Goal: Task Accomplishment & Management: Use online tool/utility

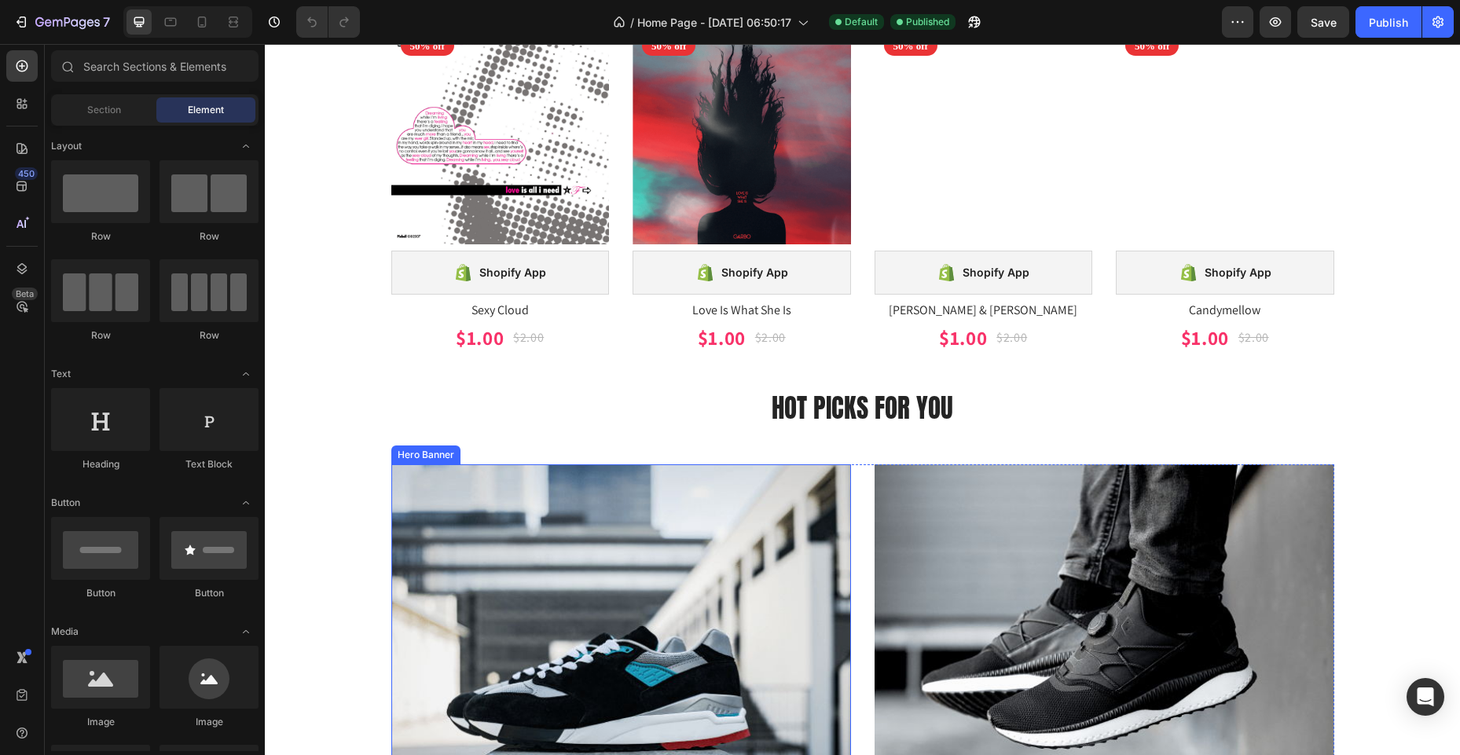
scroll to position [2363, 0]
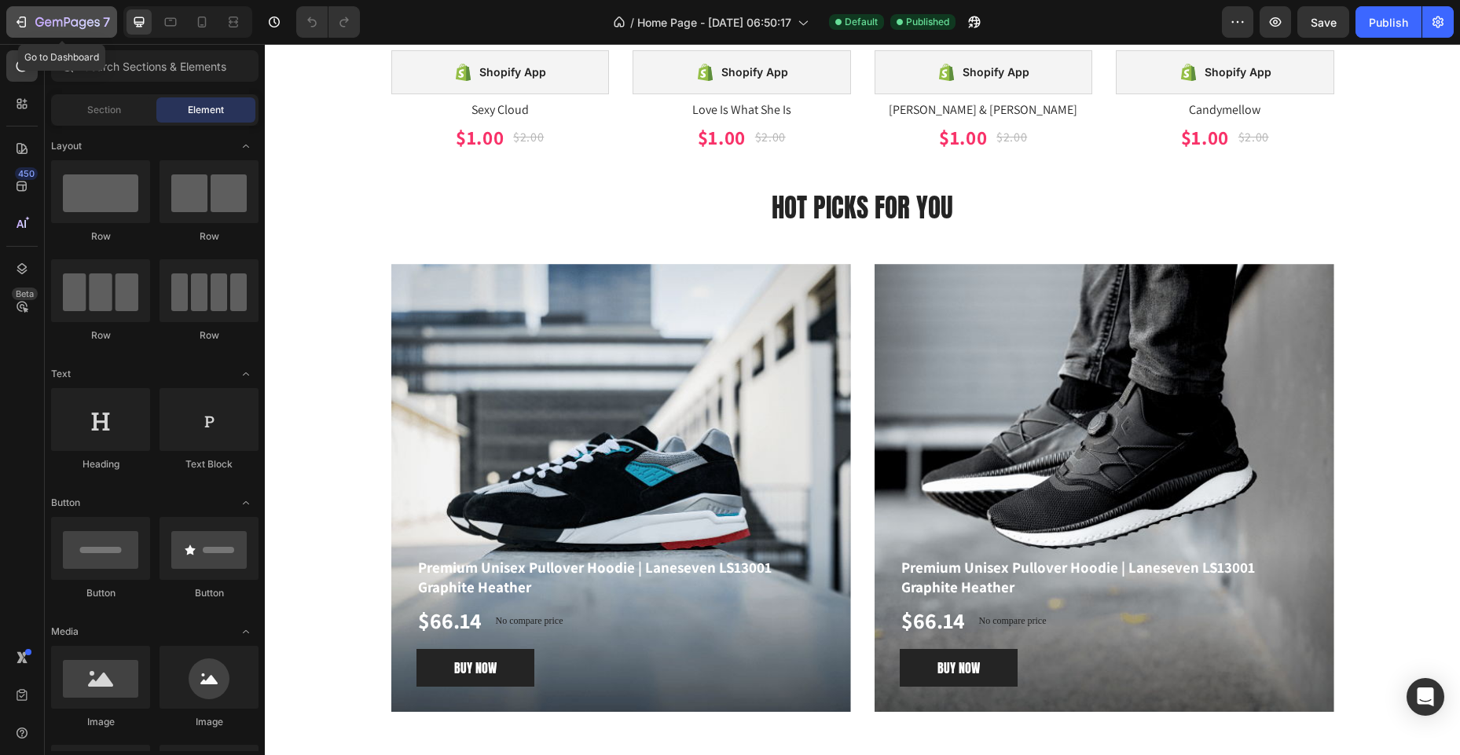
click at [16, 26] on icon "button" at bounding box center [21, 22] width 16 height 16
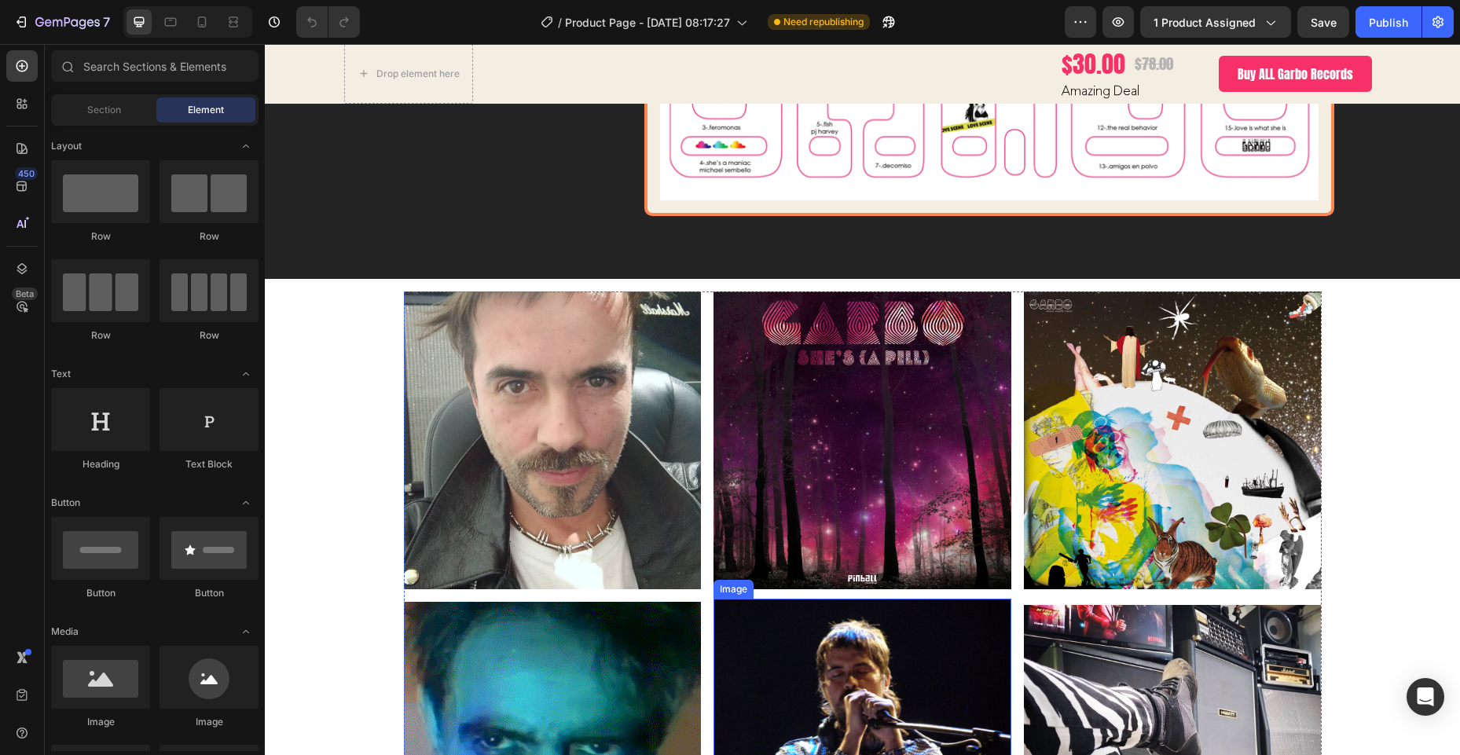
scroll to position [6511, 0]
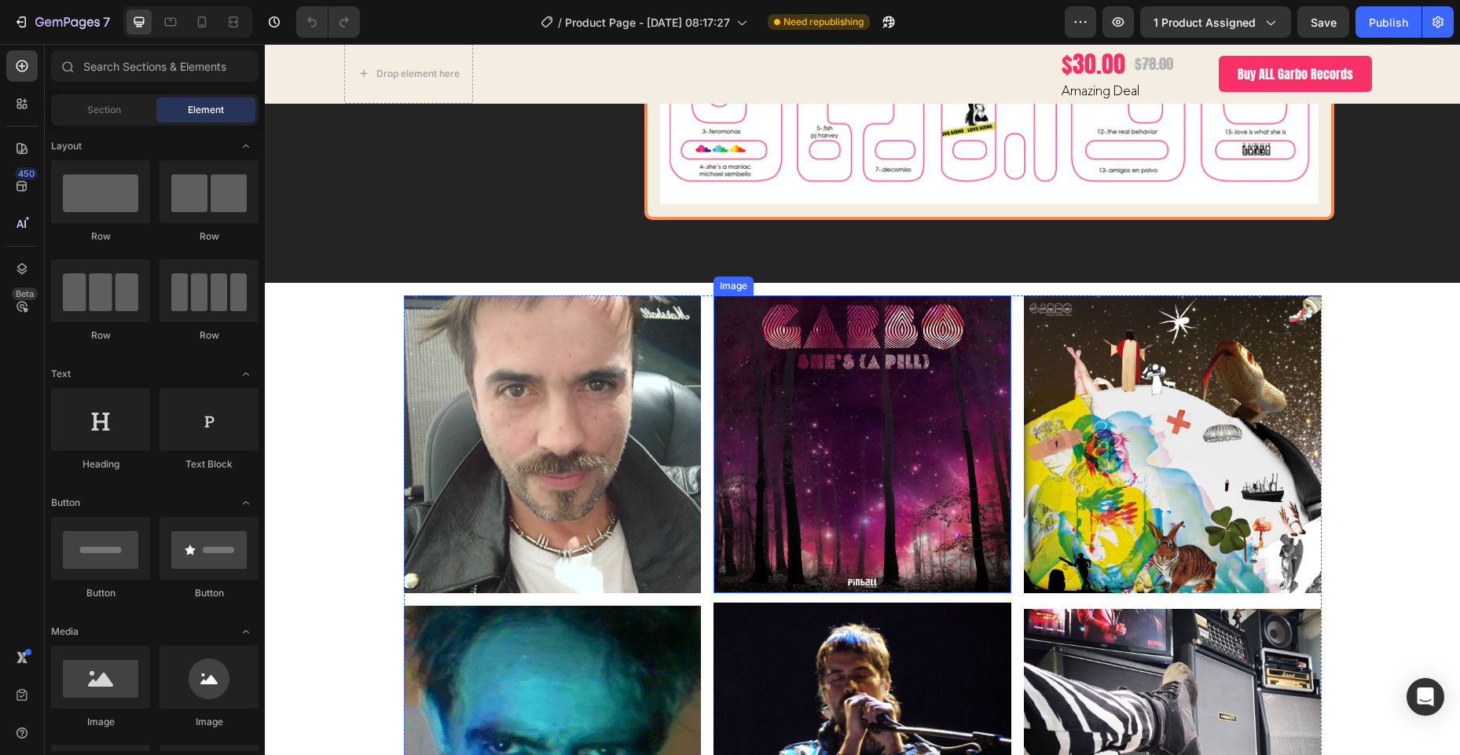
click at [842, 465] on img at bounding box center [862, 444] width 298 height 298
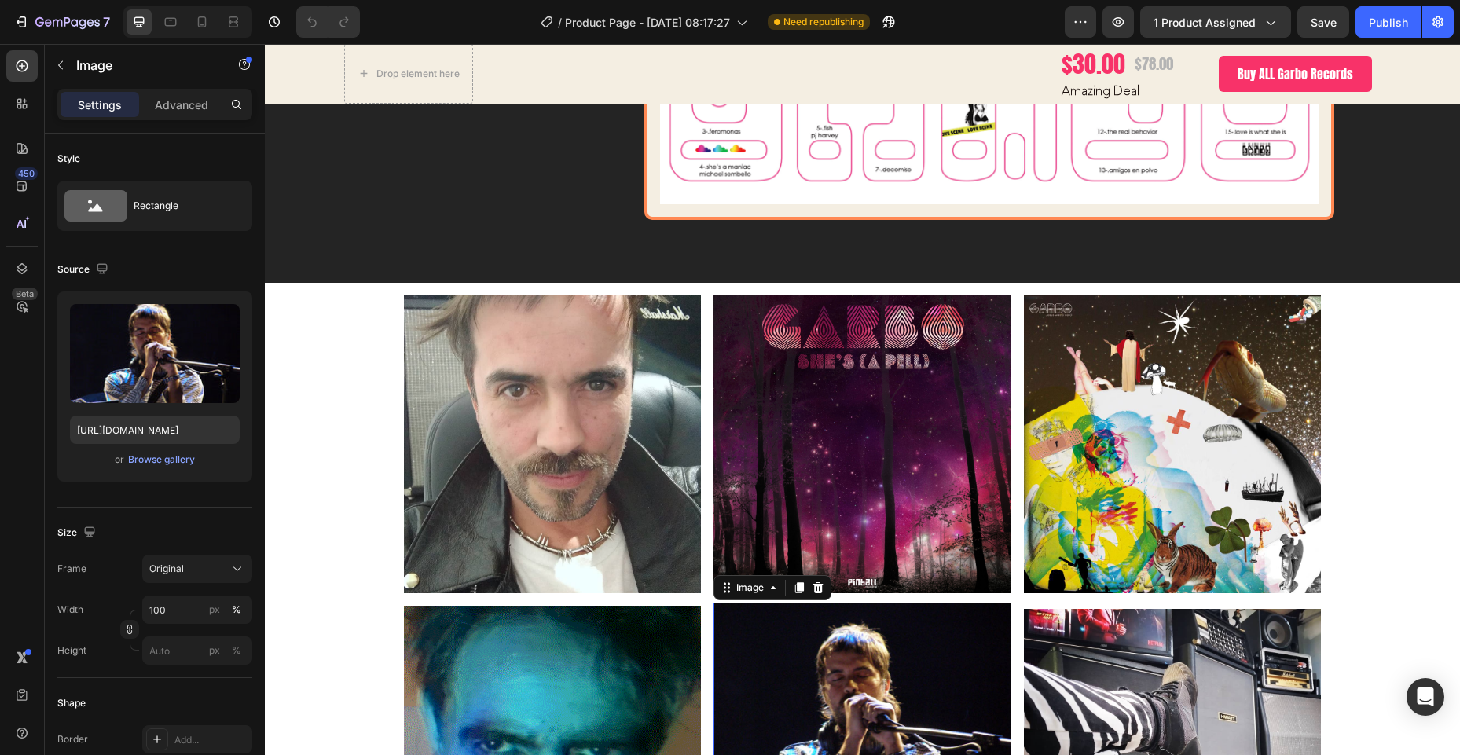
click at [860, 670] on img at bounding box center [862, 714] width 298 height 223
click at [168, 434] on input "[URL][DOMAIN_NAME]" at bounding box center [155, 430] width 170 height 28
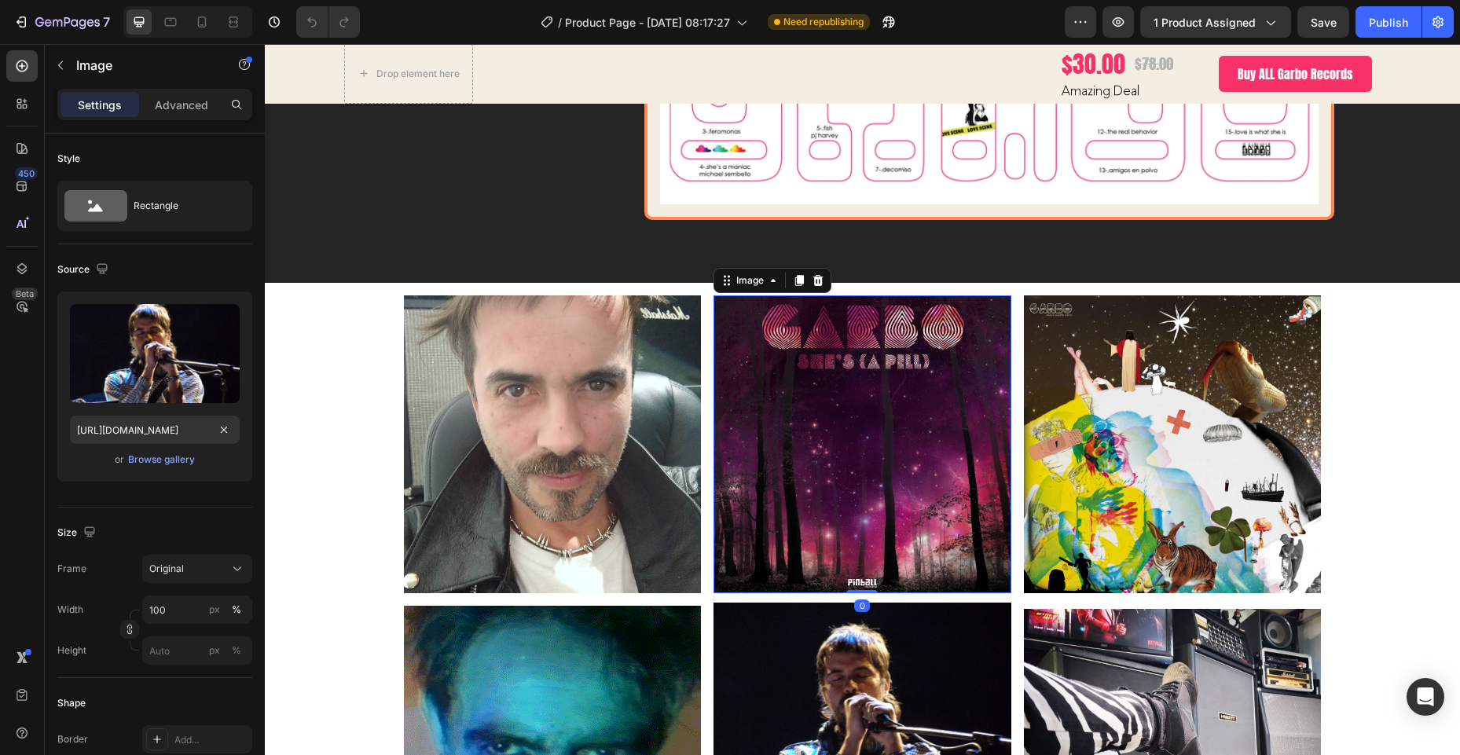
click at [859, 410] on img at bounding box center [862, 444] width 298 height 298
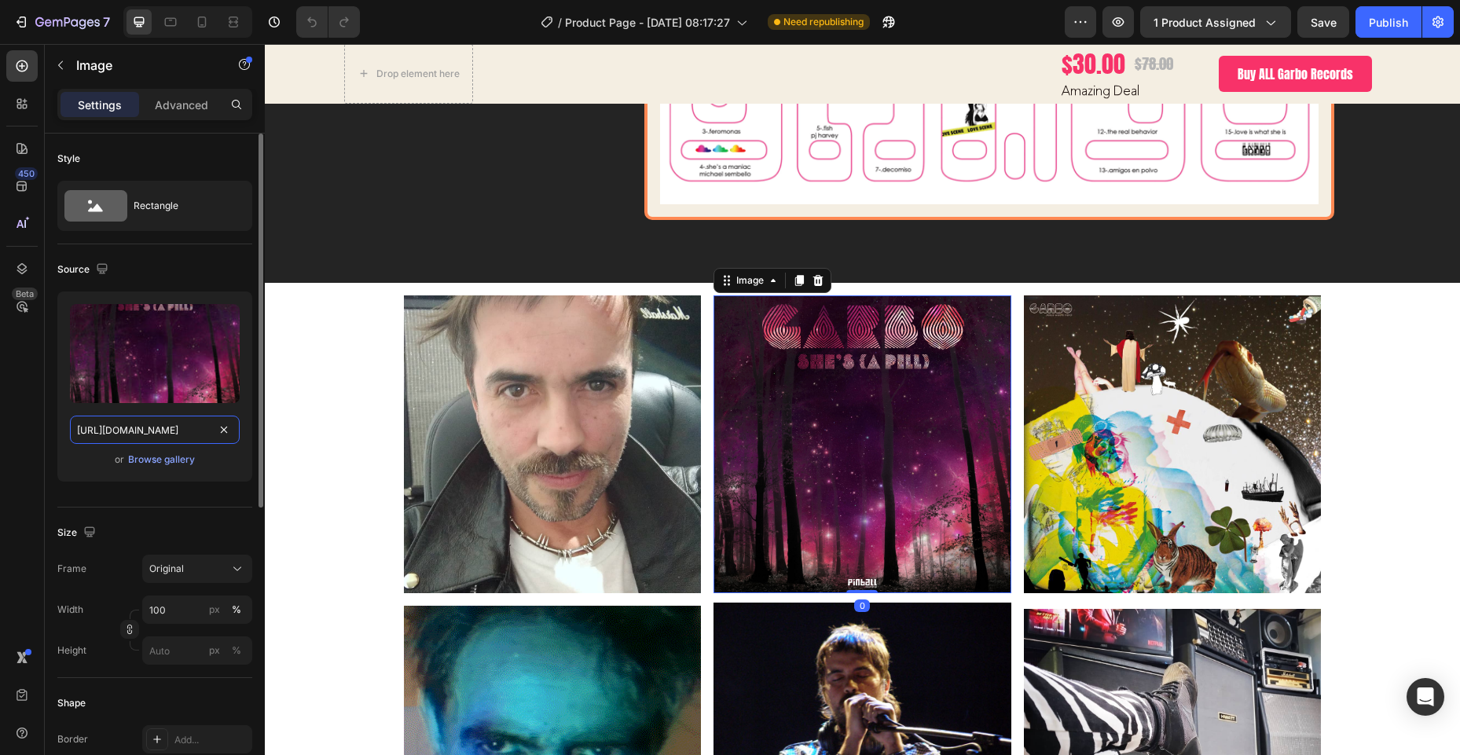
click at [168, 434] on input "[URL][DOMAIN_NAME]" at bounding box center [155, 430] width 170 height 28
paste input "46617c0c-2c51-40ac-9d56-ee9335caa539"
type input "[URL][DOMAIN_NAME]"
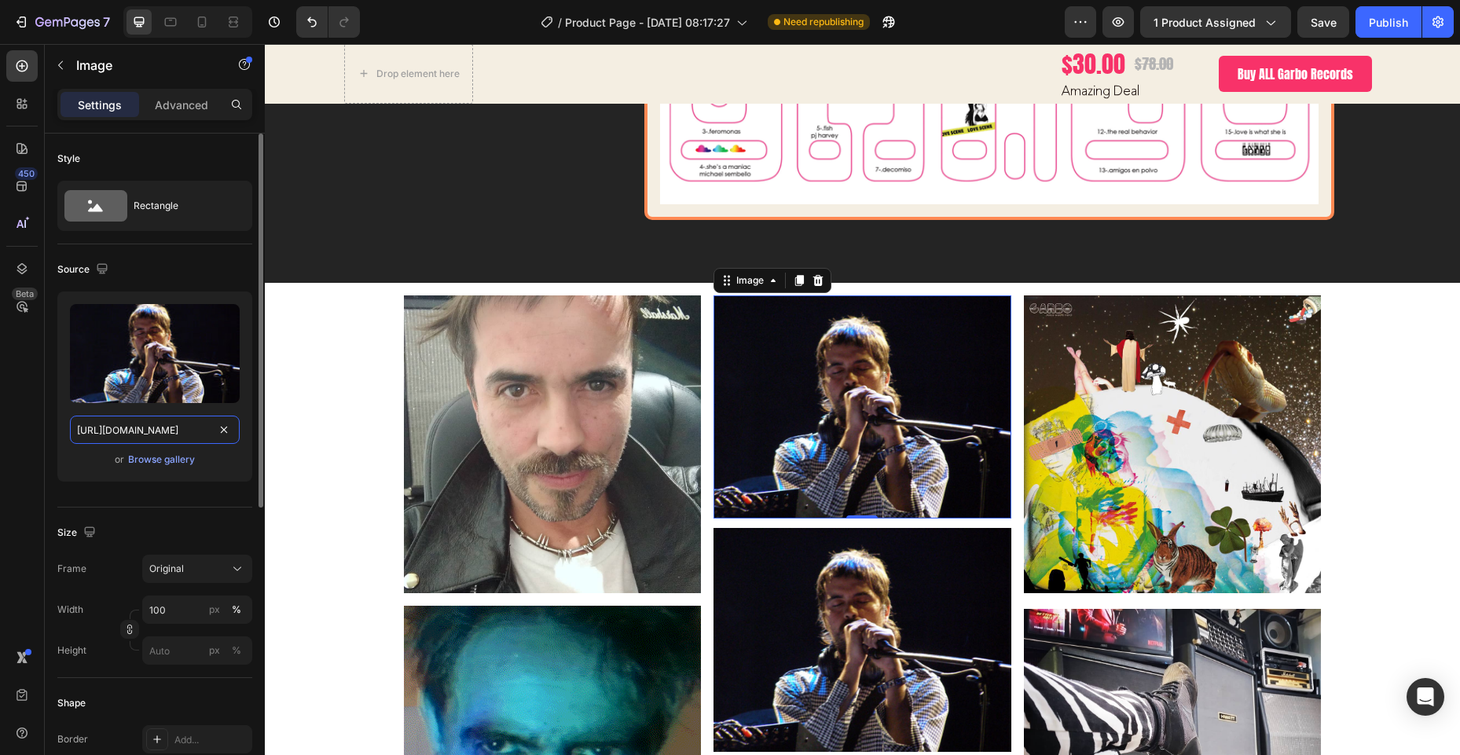
scroll to position [0, 475]
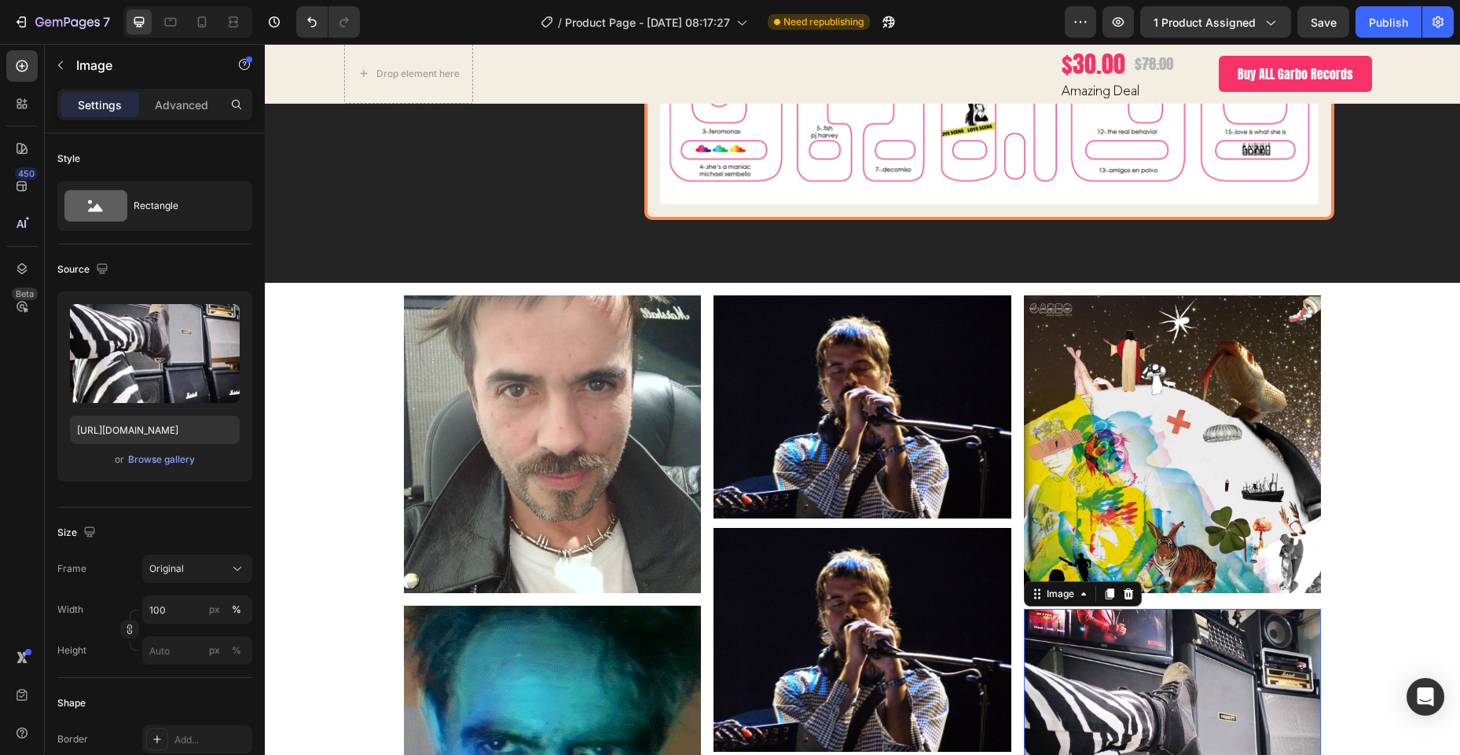
click at [1118, 661] on img at bounding box center [1173, 754] width 298 height 291
click at [156, 430] on input "[URL][DOMAIN_NAME]" at bounding box center [155, 430] width 170 height 28
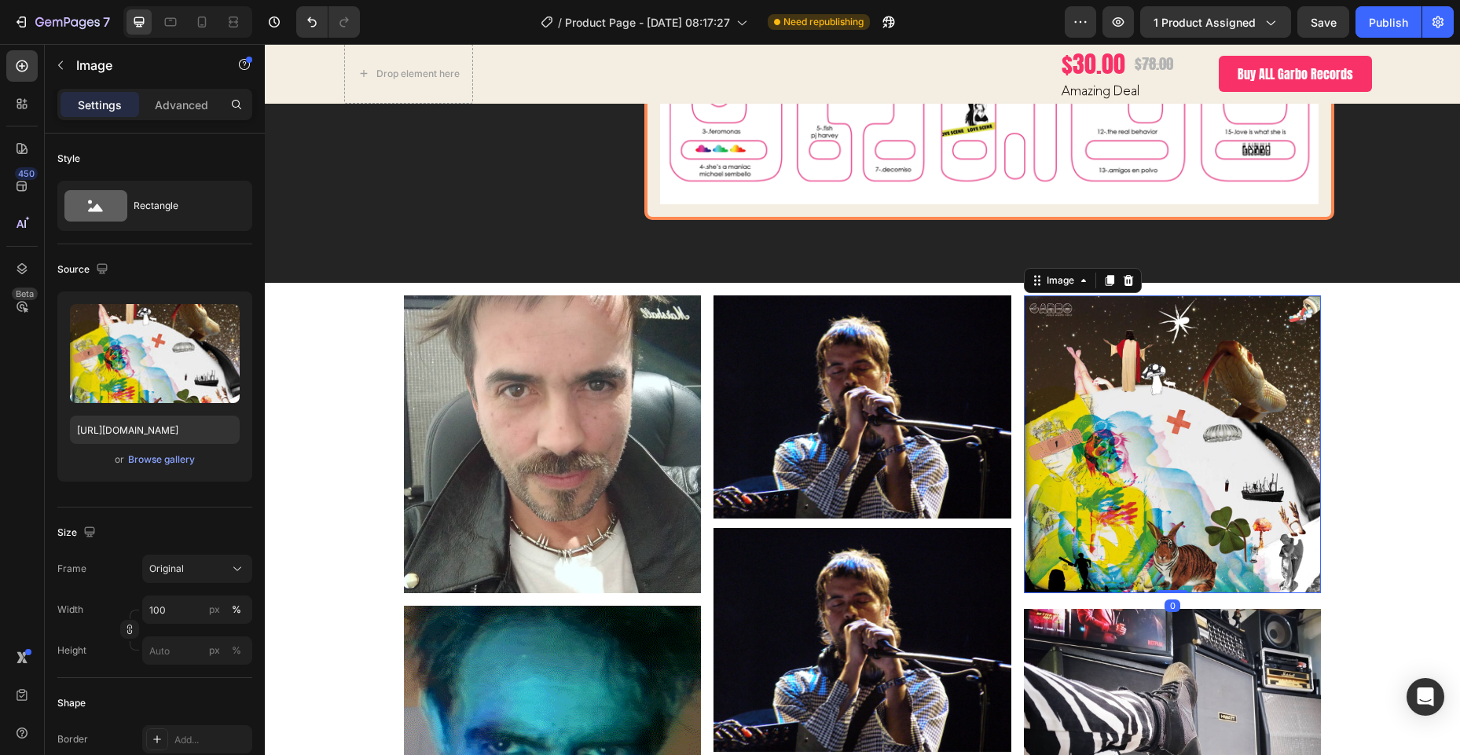
click at [1181, 432] on img at bounding box center [1173, 444] width 298 height 298
click at [167, 434] on input "[URL][DOMAIN_NAME]" at bounding box center [155, 430] width 170 height 28
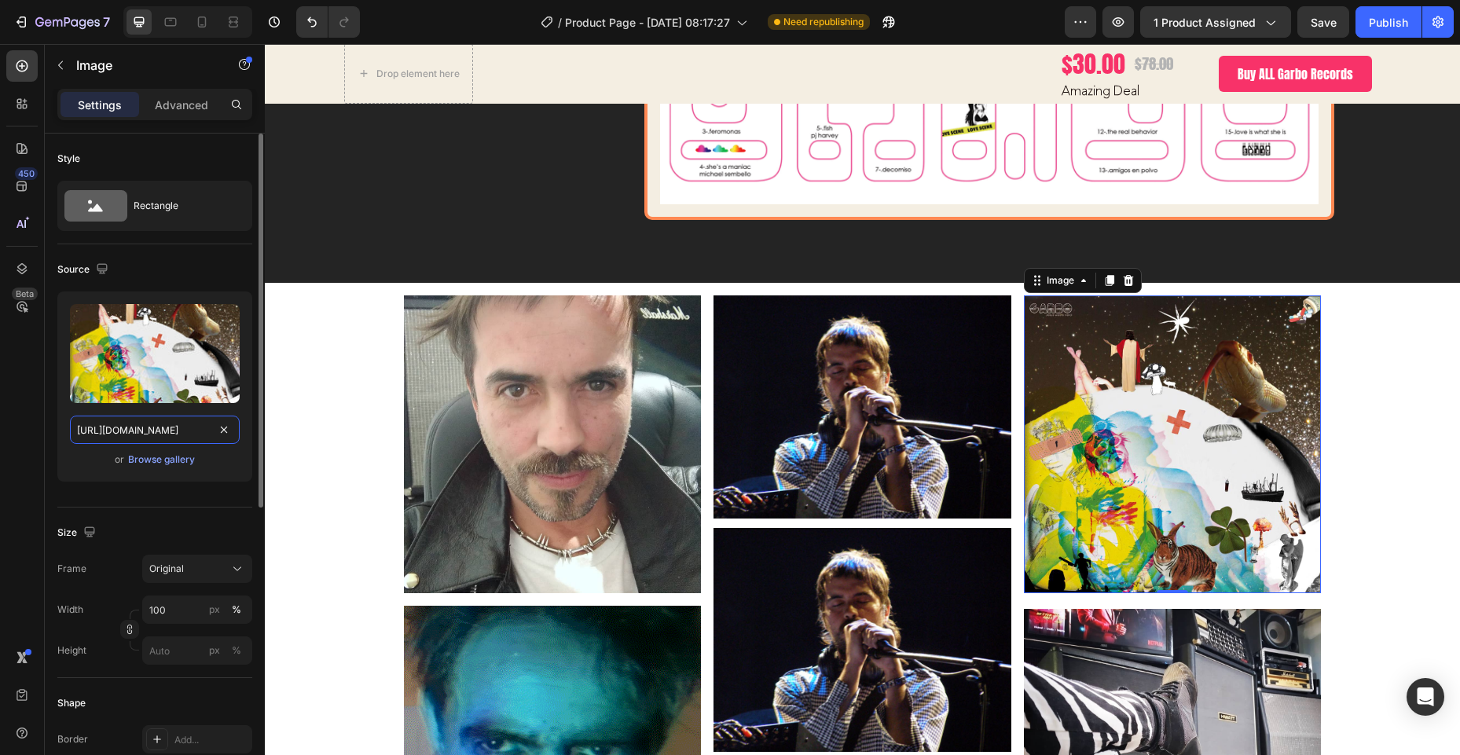
paste input "d79a799c-ebf5-43b7-afa7-2076ae87826e"
type input "[URL][DOMAIN_NAME]"
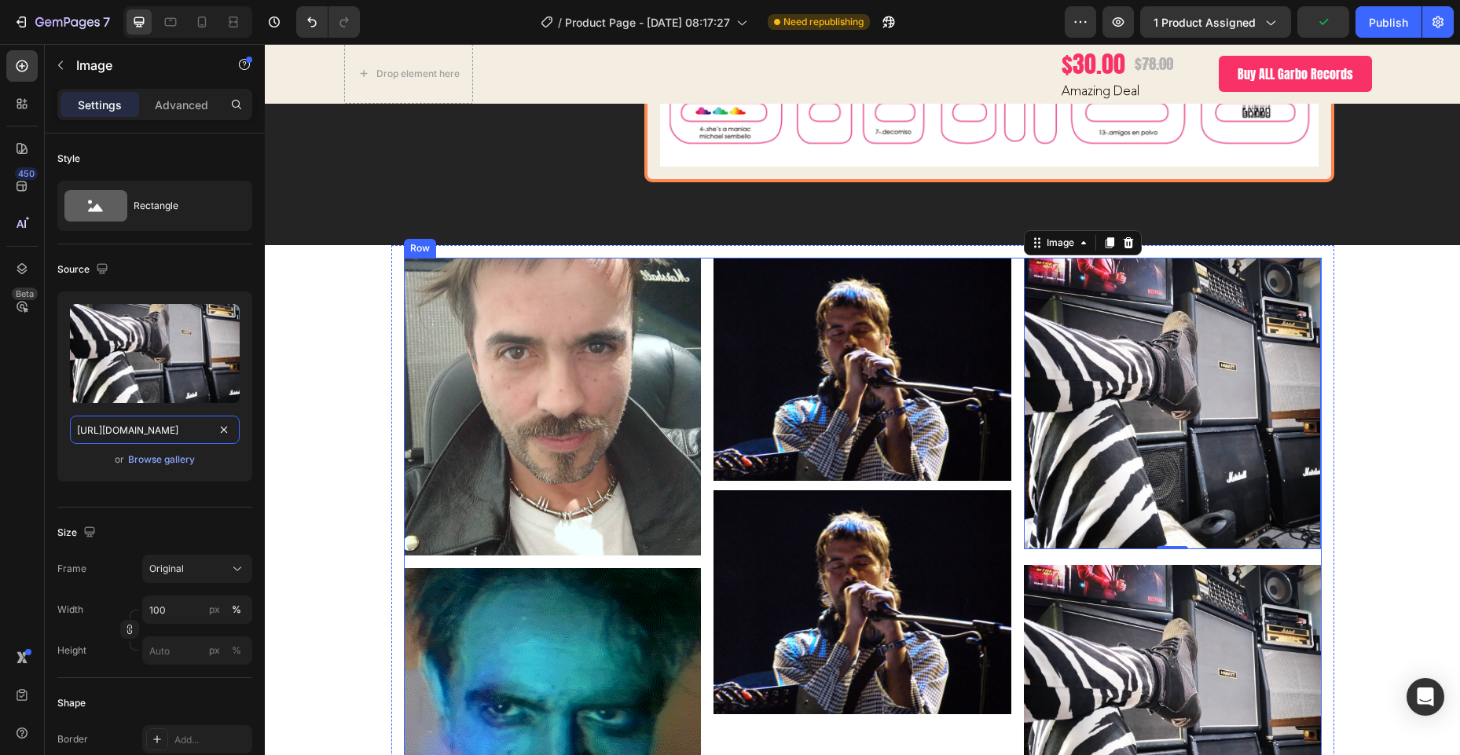
scroll to position [6717, 0]
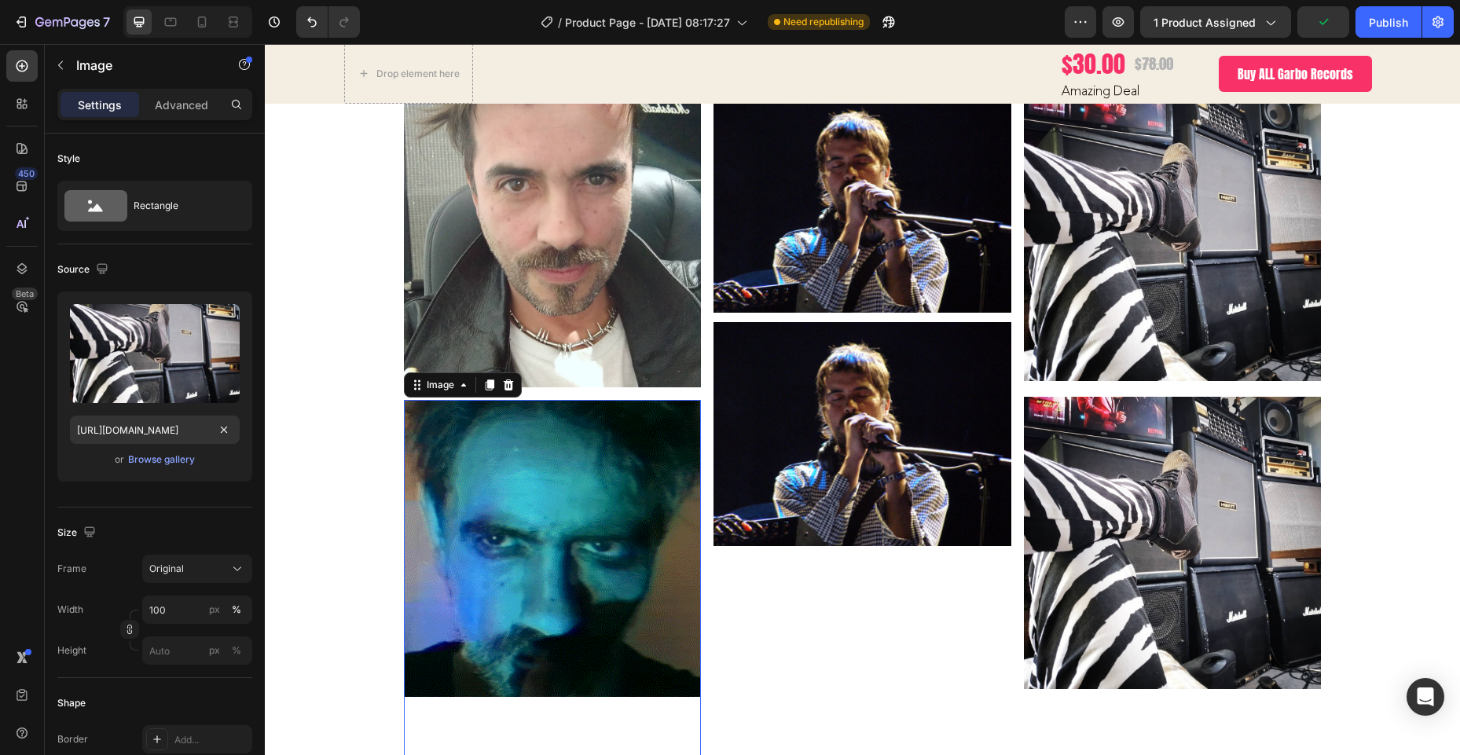
click at [404, 482] on img at bounding box center [553, 549] width 298 height 298
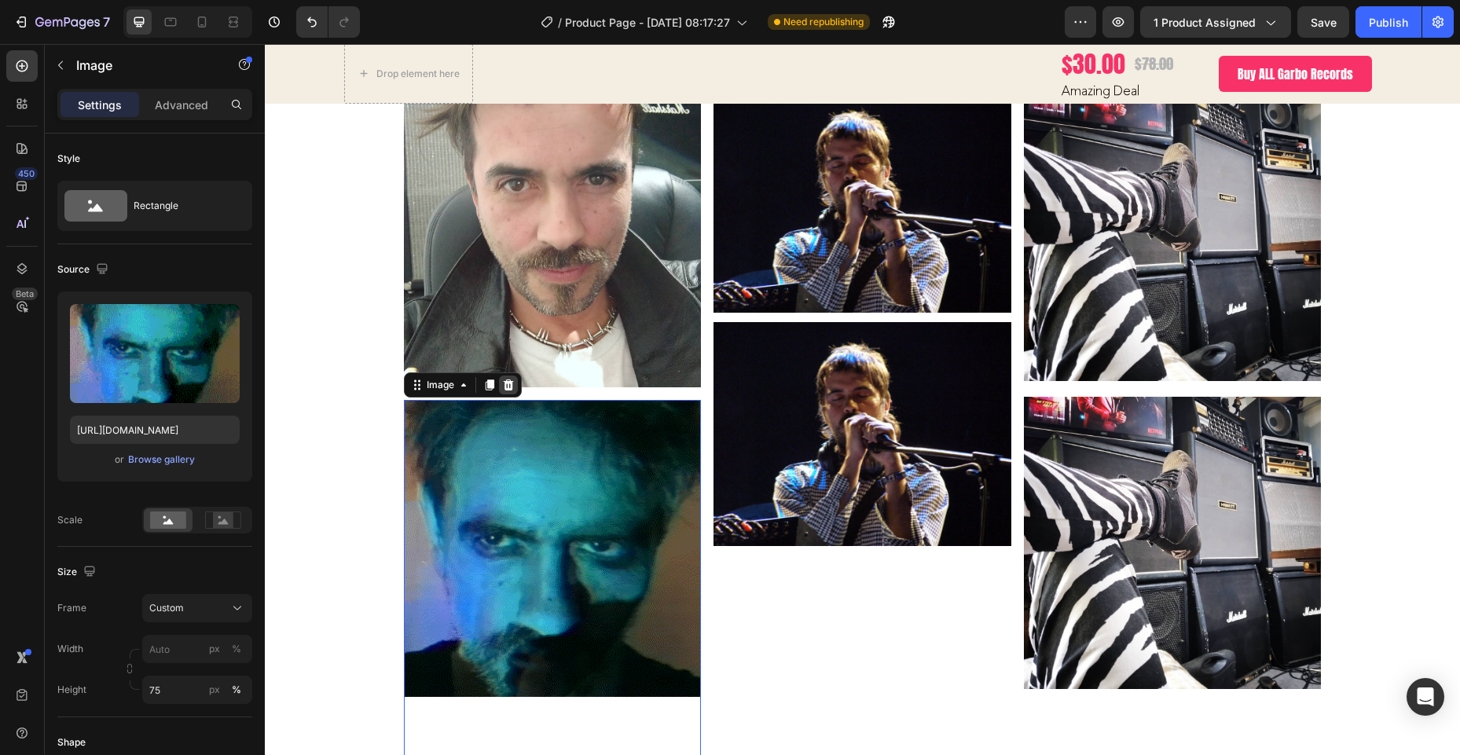
click at [503, 388] on icon at bounding box center [508, 384] width 10 height 11
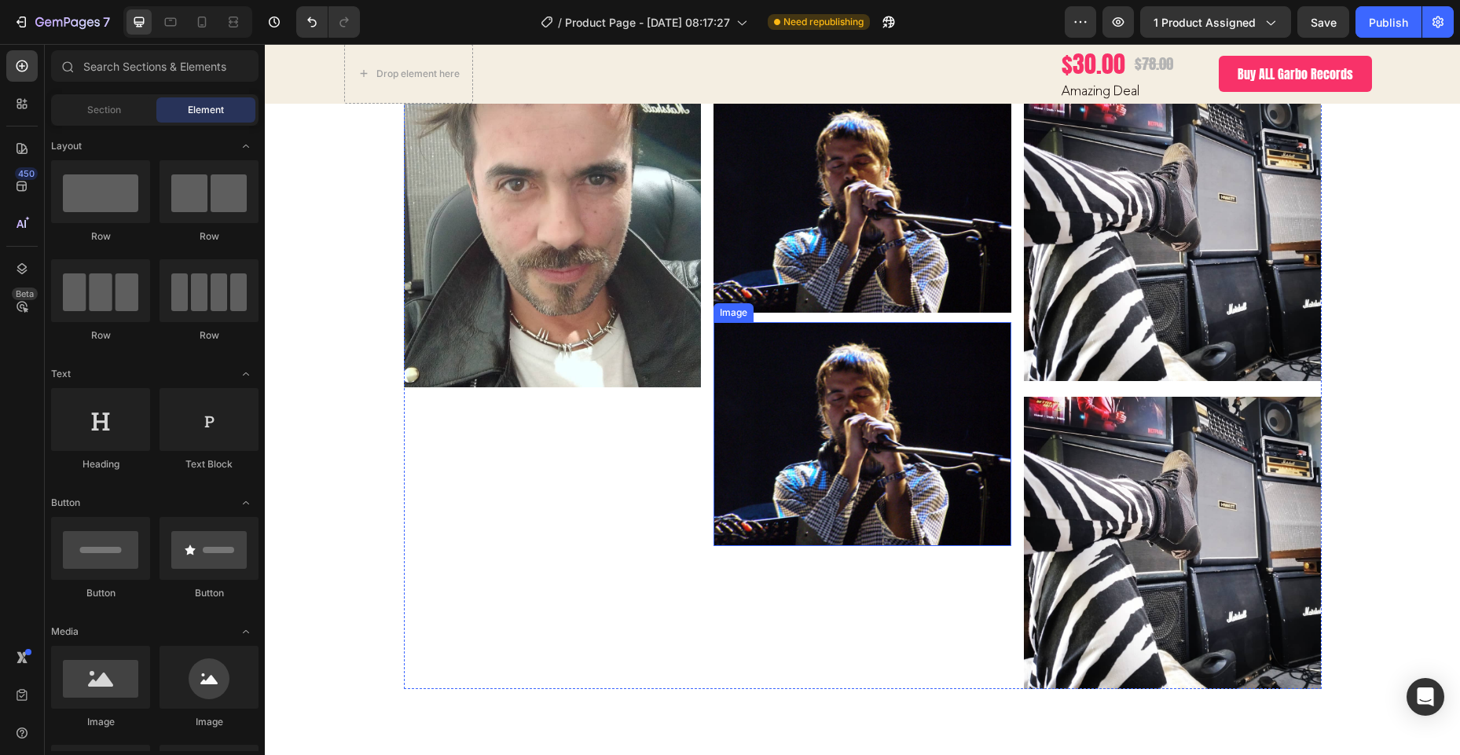
click at [844, 464] on img at bounding box center [862, 433] width 298 height 223
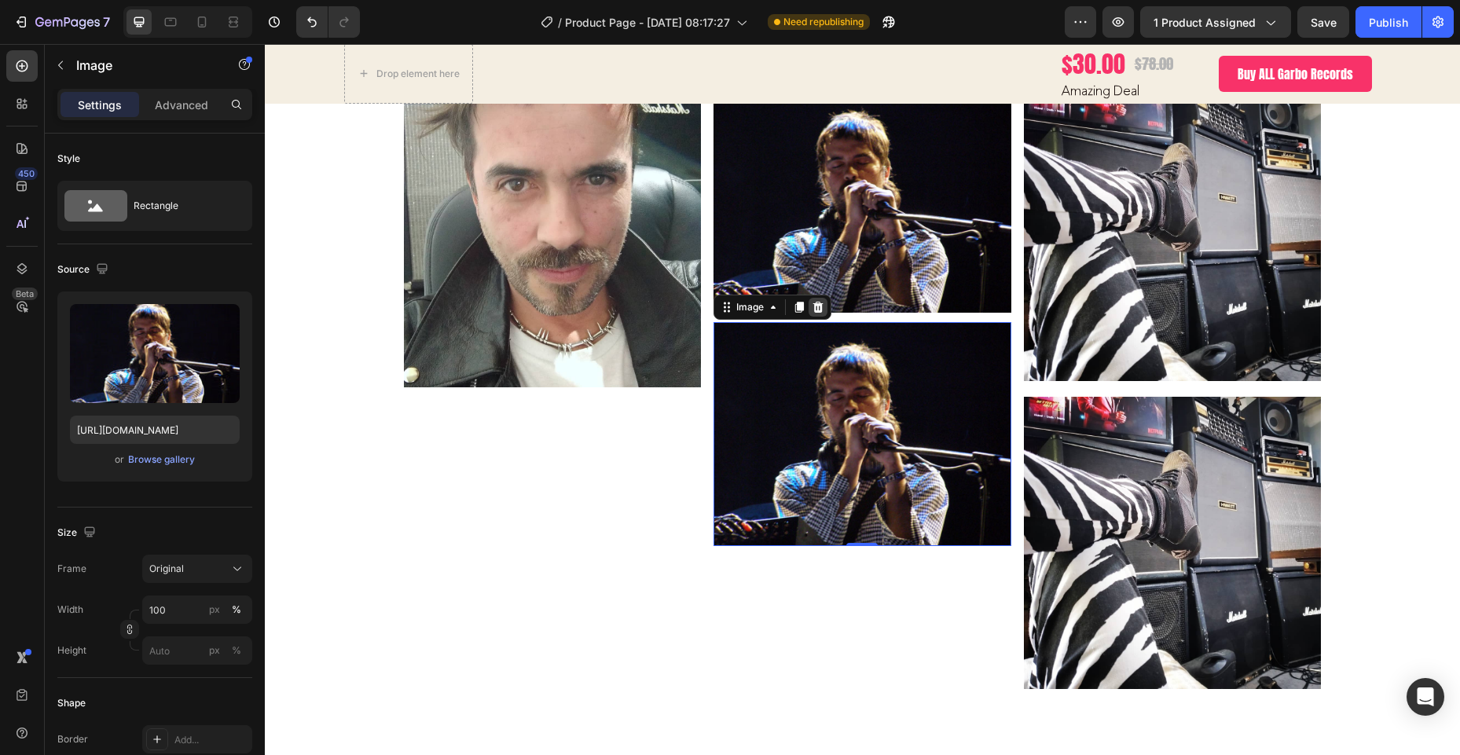
click at [813, 309] on icon at bounding box center [818, 307] width 13 height 13
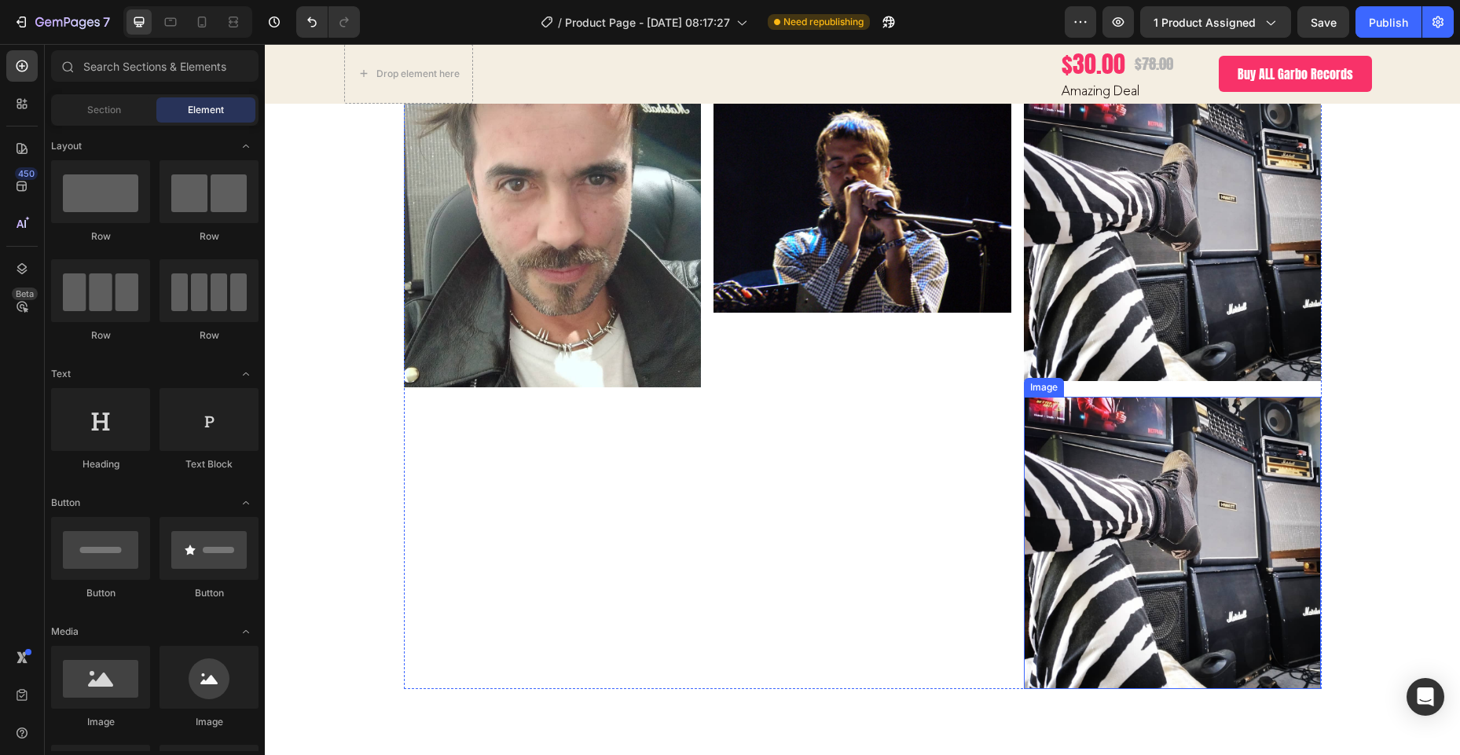
click at [1130, 517] on img at bounding box center [1173, 542] width 298 height 291
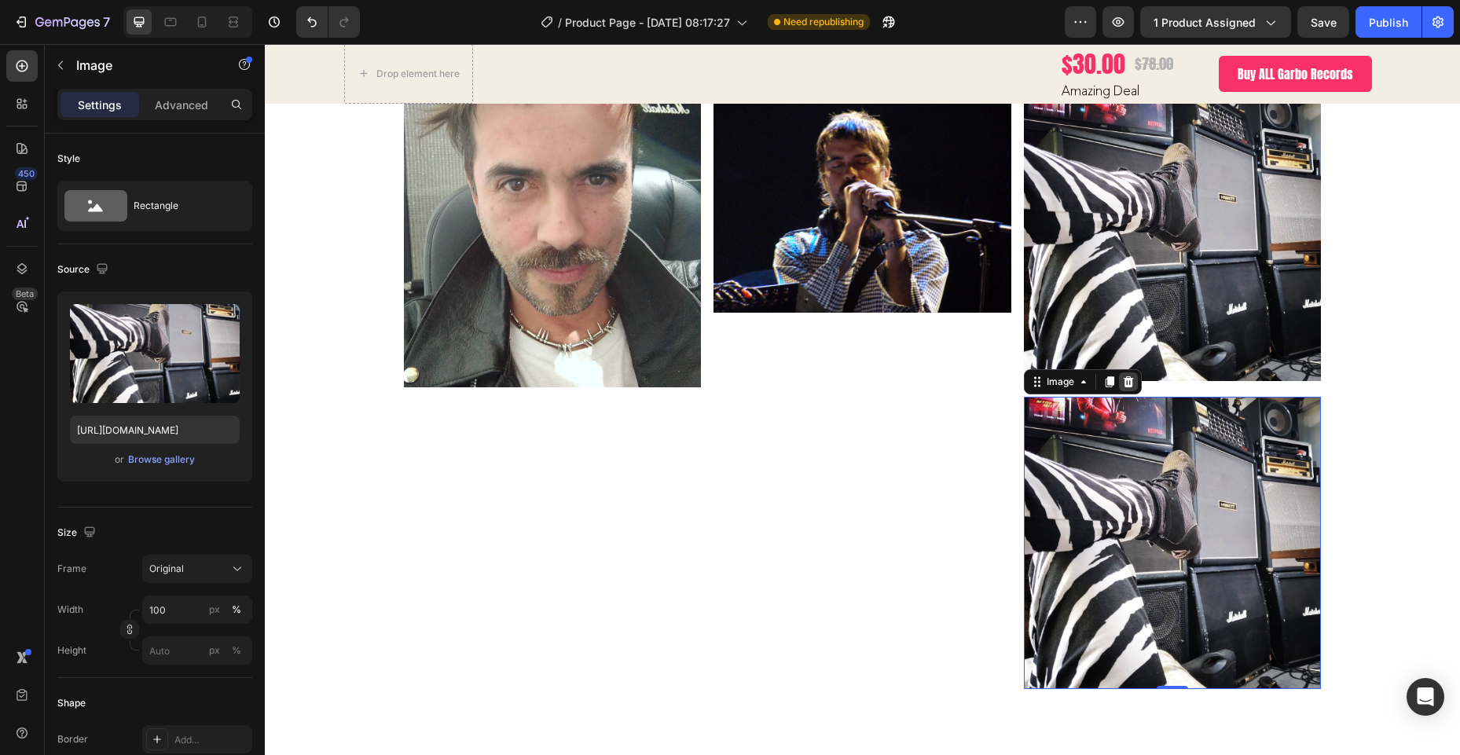
click at [1126, 386] on icon at bounding box center [1128, 381] width 10 height 11
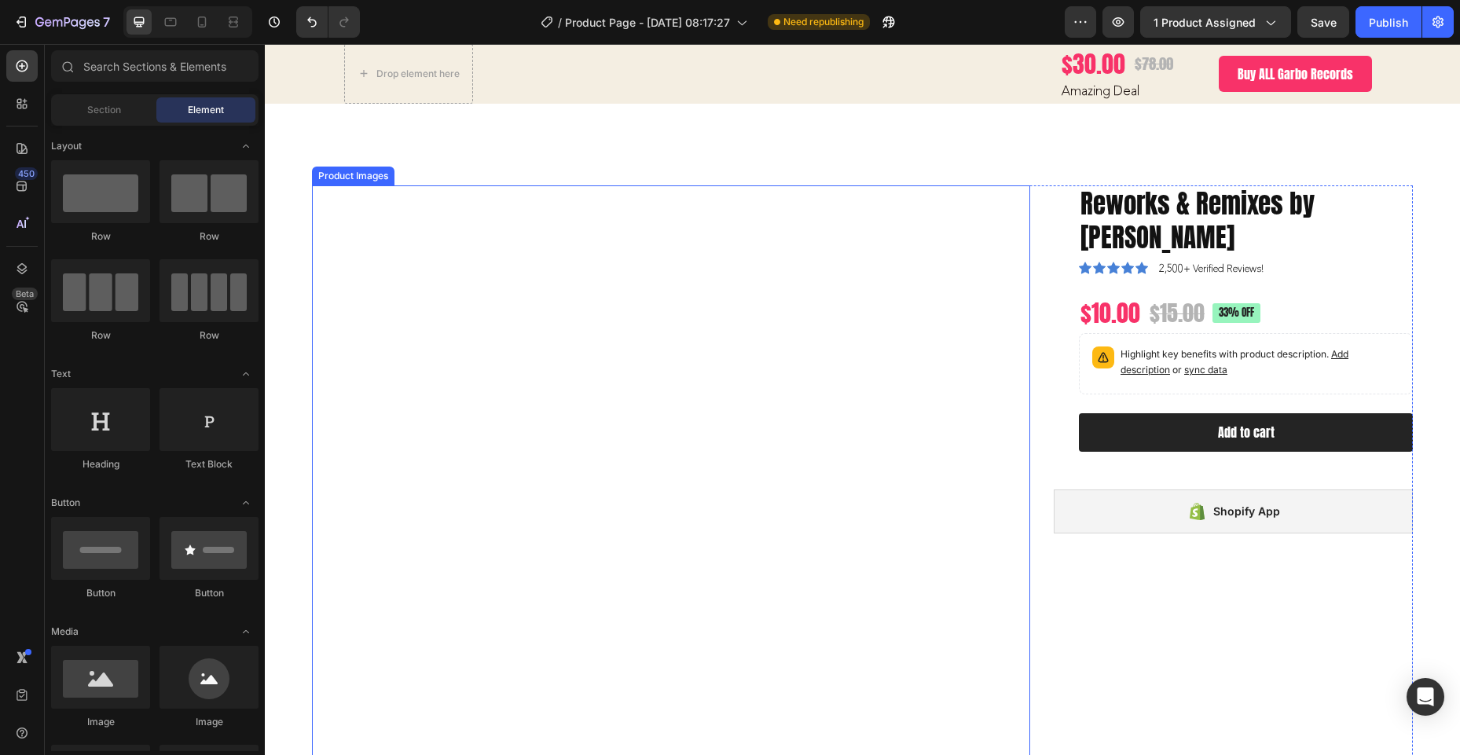
scroll to position [6963, 0]
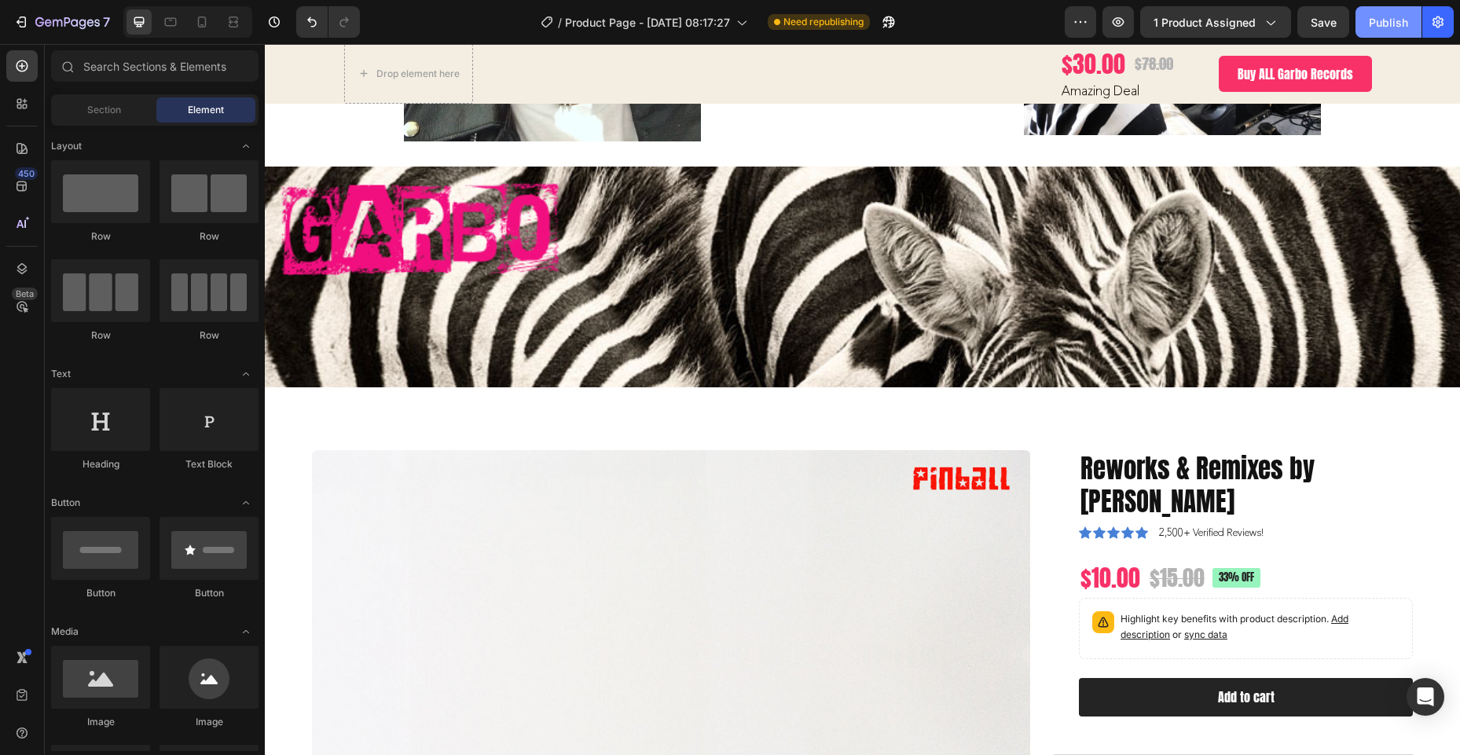
click at [1381, 20] on div "Publish" at bounding box center [1388, 22] width 39 height 16
